Goal: Transaction & Acquisition: Purchase product/service

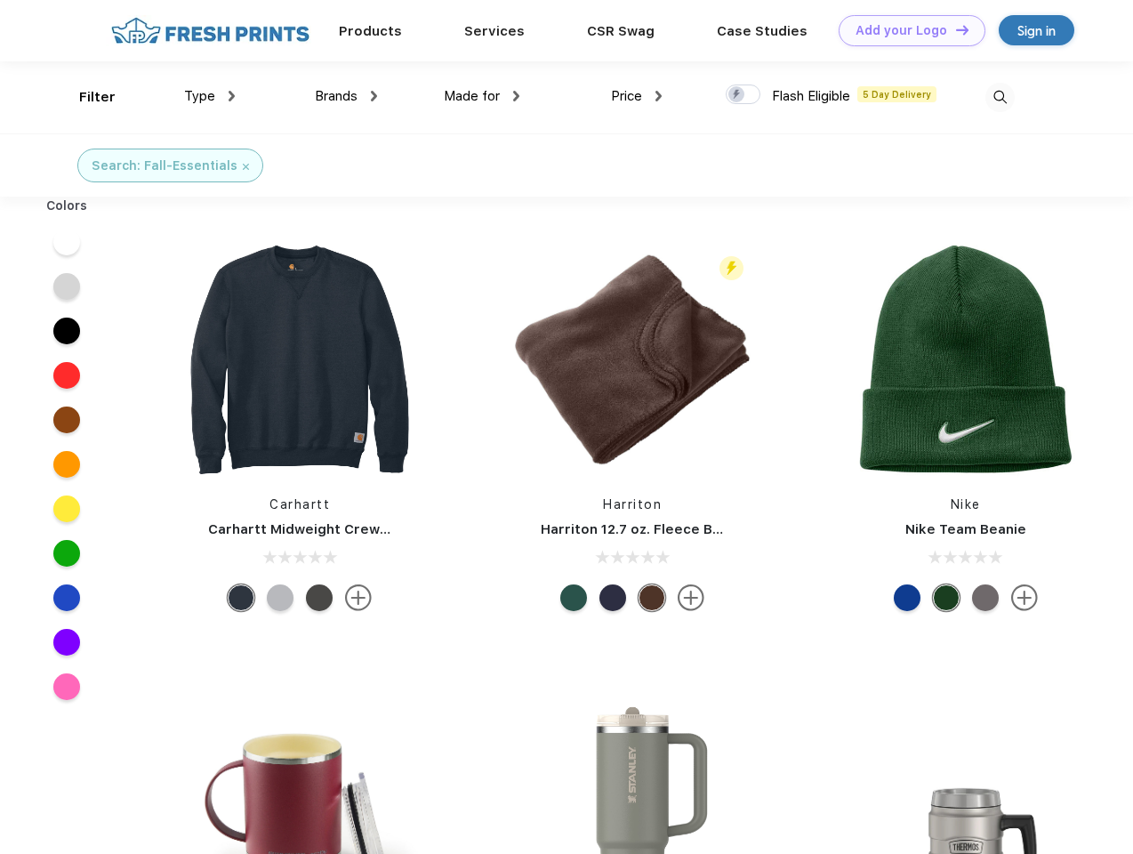
click at [905, 30] on link "Add your Logo Design Tool" at bounding box center [912, 30] width 147 height 31
click at [0, 0] on div "Design Tool" at bounding box center [0, 0] width 0 height 0
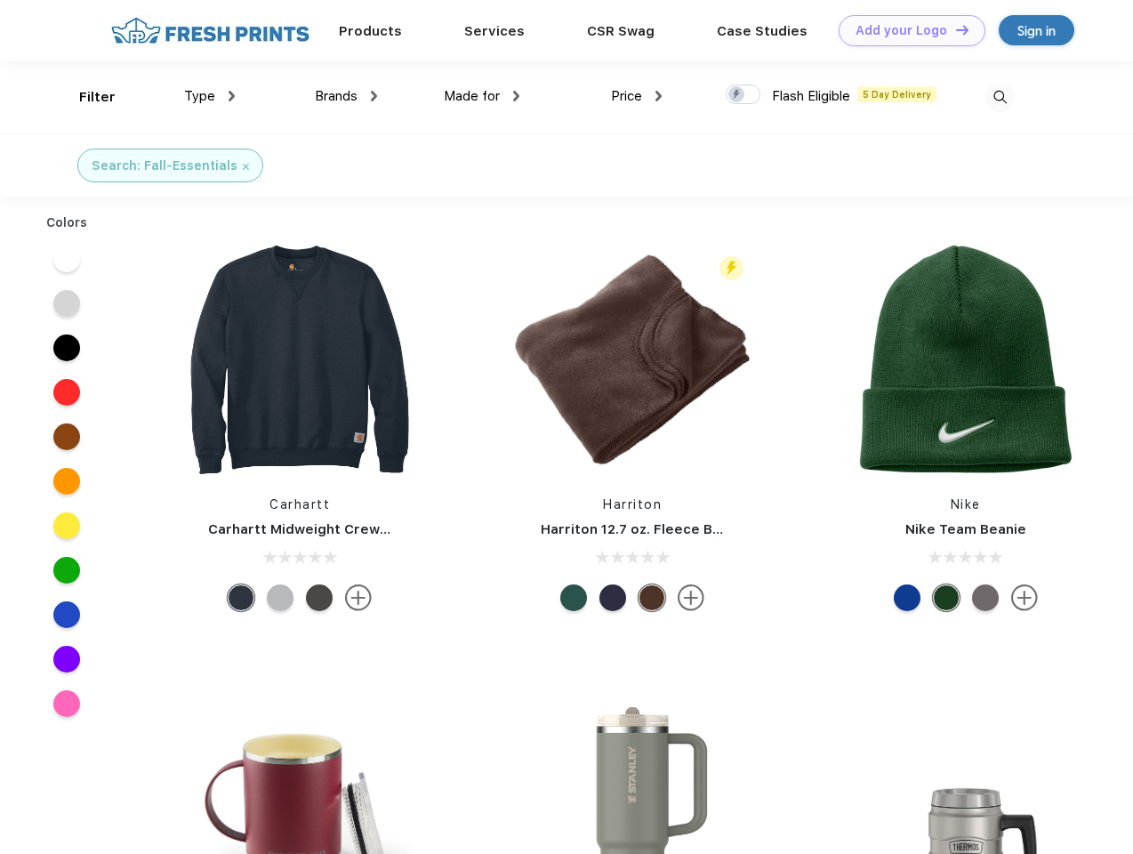
click at [954, 29] on link "Add your Logo Design Tool" at bounding box center [912, 30] width 147 height 31
click at [85, 97] on div "Filter" at bounding box center [97, 97] width 36 height 20
click at [210, 96] on span "Type" at bounding box center [199, 96] width 31 height 16
click at [346, 96] on span "Brands" at bounding box center [336, 96] width 43 height 16
click at [482, 96] on span "Made for" at bounding box center [472, 96] width 56 height 16
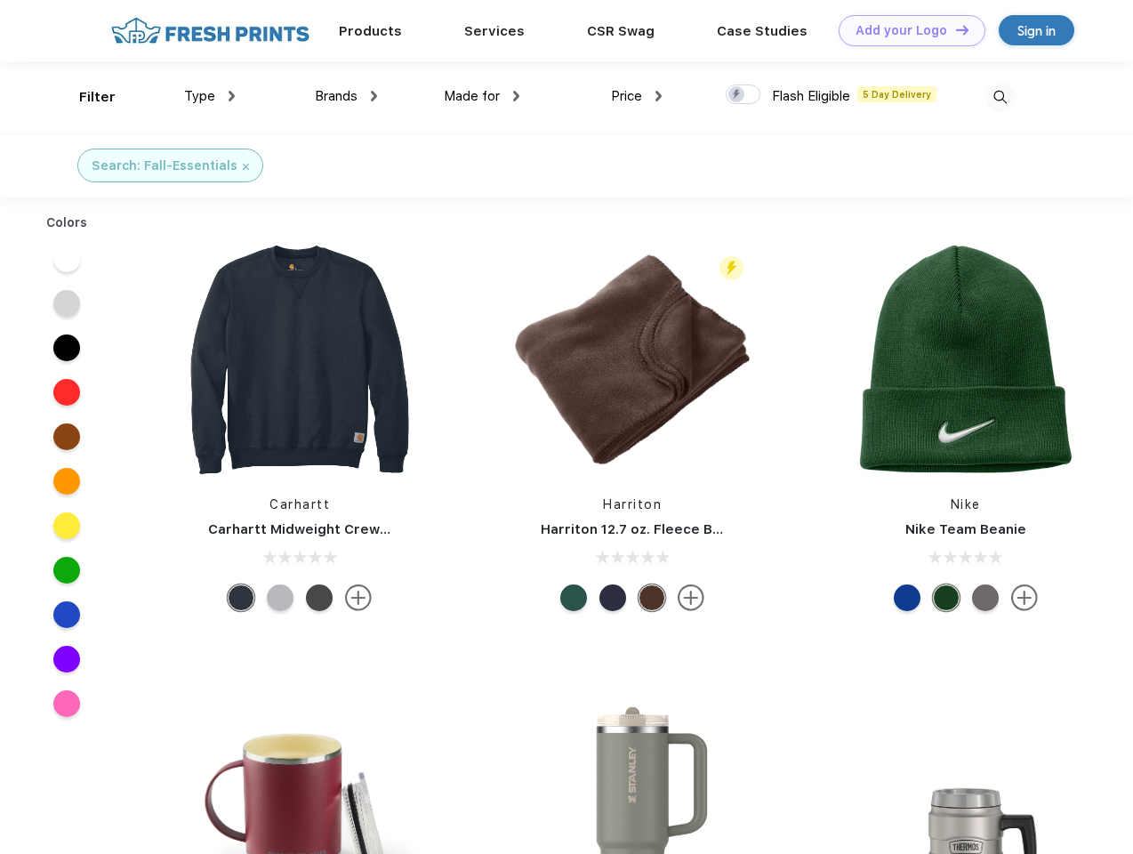
click at [637, 96] on span "Price" at bounding box center [626, 96] width 31 height 16
click at [743, 95] on div at bounding box center [743, 94] width 35 height 20
click at [737, 95] on input "checkbox" at bounding box center [732, 90] width 12 height 12
click at [999, 97] on img at bounding box center [999, 97] width 29 height 29
